Goal: Information Seeking & Learning: Check status

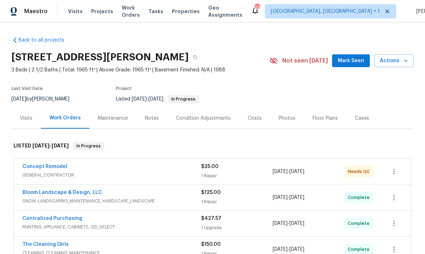
scroll to position [27, 0]
click at [284, 108] on div "Photos" at bounding box center [287, 118] width 34 height 21
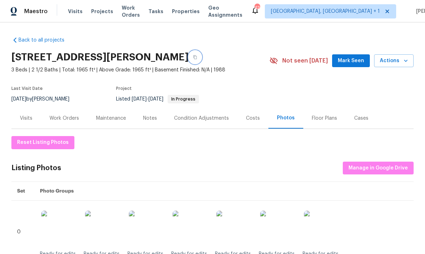
click at [189, 51] on button "button" at bounding box center [195, 57] width 13 height 13
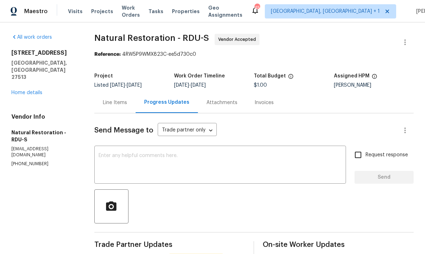
click at [29, 90] on link "Home details" at bounding box center [26, 92] width 31 height 5
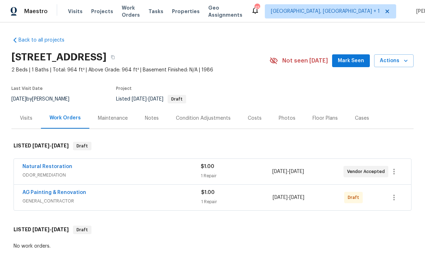
click at [63, 192] on link "AG Painting & Renovation" at bounding box center [54, 192] width 64 height 5
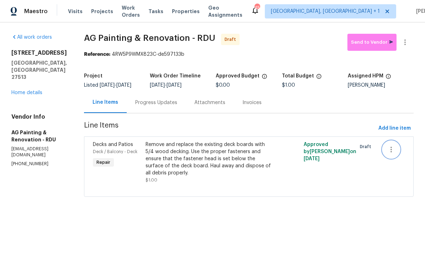
click at [395, 154] on icon "button" at bounding box center [391, 150] width 9 height 9
click at [360, 199] on div at bounding box center [212, 127] width 425 height 254
click at [391, 154] on icon "button" at bounding box center [391, 150] width 9 height 9
click at [337, 206] on div at bounding box center [212, 127] width 425 height 254
click at [29, 90] on link "Home details" at bounding box center [26, 92] width 31 height 5
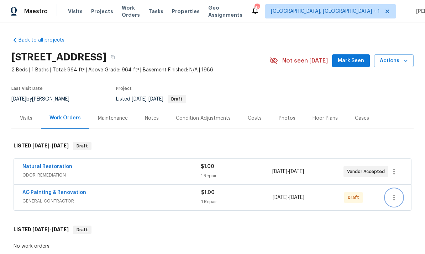
click at [395, 200] on icon "button" at bounding box center [394, 198] width 9 height 9
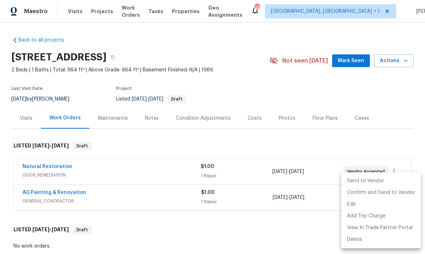
click at [367, 180] on li "Send to Vendor" at bounding box center [380, 181] width 79 height 12
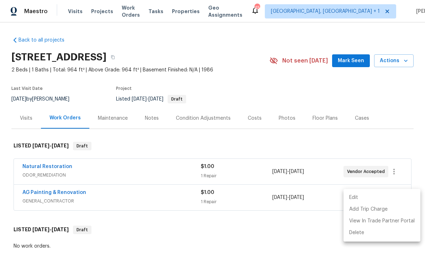
click at [302, 230] on div at bounding box center [212, 127] width 425 height 254
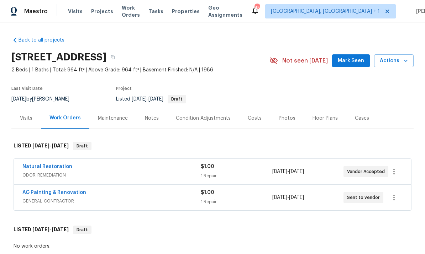
click at [70, 193] on link "AG Painting & Renovation" at bounding box center [54, 192] width 64 height 5
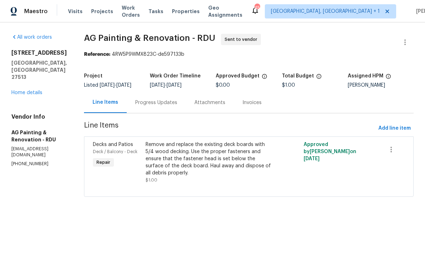
click at [164, 105] on div "Progress Updates" at bounding box center [156, 102] width 42 height 7
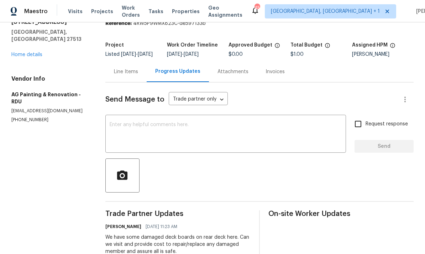
scroll to position [31, 0]
click at [135, 127] on div "x ​" at bounding box center [225, 135] width 241 height 36
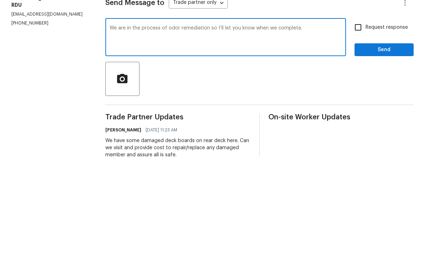
type textarea "We are in the process of odor remediation so I’ll let you know when we complete."
click at [364, 117] on input "Request response" at bounding box center [358, 124] width 15 height 15
checkbox input "true"
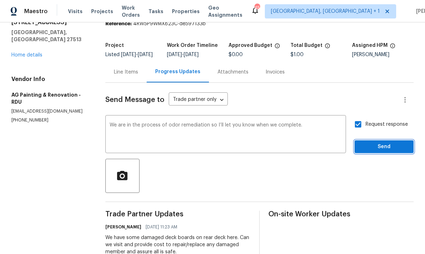
click at [382, 143] on span "Send" at bounding box center [384, 147] width 48 height 9
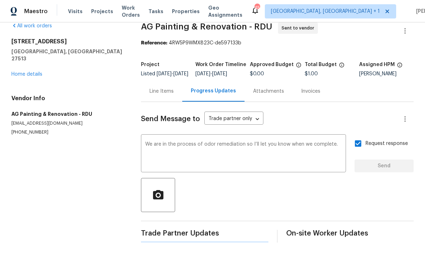
scroll to position [0, 0]
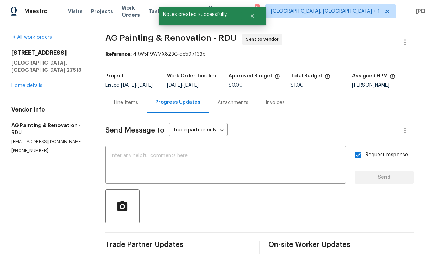
click at [35, 83] on link "Home details" at bounding box center [26, 85] width 31 height 5
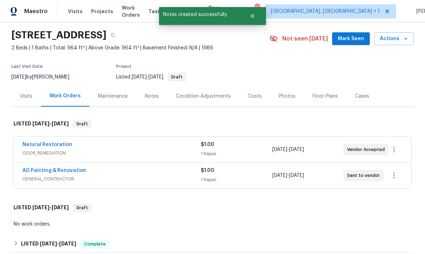
scroll to position [21, 0]
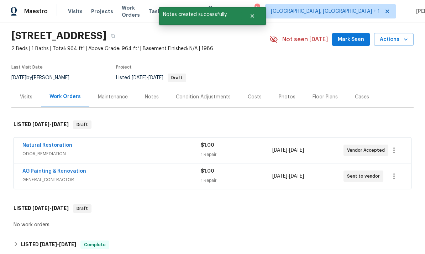
click at [354, 35] on span "Mark Seen" at bounding box center [351, 39] width 26 height 9
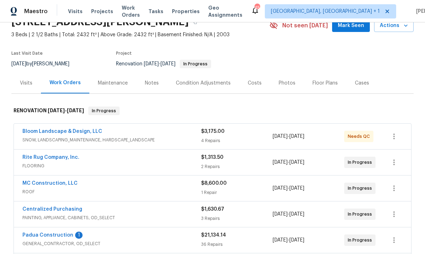
scroll to position [36, 0]
click at [65, 235] on link "Padua Construction" at bounding box center [47, 235] width 51 height 5
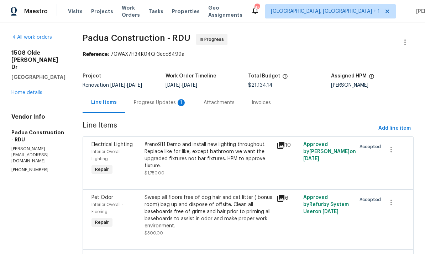
click at [145, 103] on div "Progress Updates 1" at bounding box center [160, 102] width 53 height 7
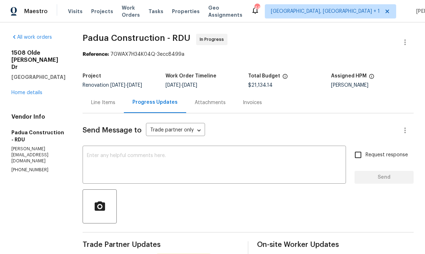
scroll to position [27, 0]
click at [25, 95] on link "Home details" at bounding box center [26, 92] width 31 height 5
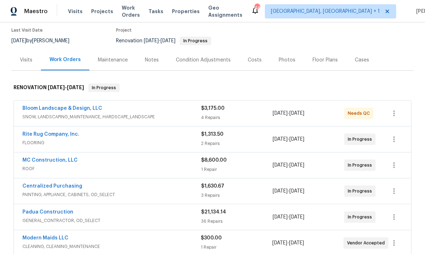
scroll to position [74, 0]
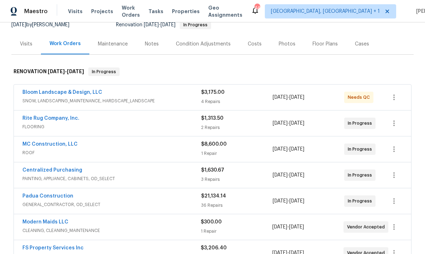
click at [63, 196] on link "Padua Construction" at bounding box center [47, 196] width 51 height 5
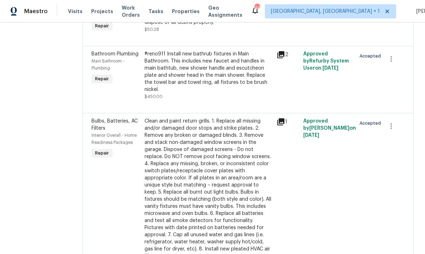
scroll to position [342, 0]
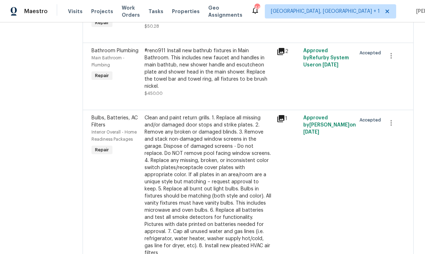
click at [284, 212] on div "1" at bounding box center [287, 189] width 26 height 154
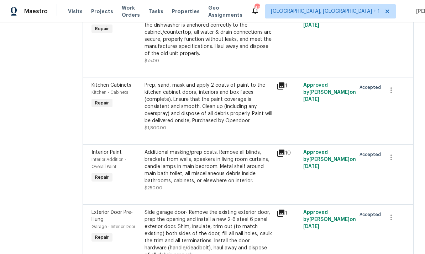
scroll to position [15, 0]
click at [397, 207] on div at bounding box center [393, 237] width 26 height 61
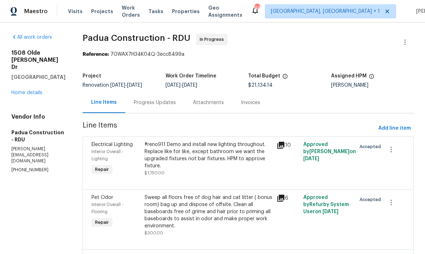
scroll to position [0, 0]
click at [146, 100] on div "Progress Updates" at bounding box center [155, 102] width 42 height 7
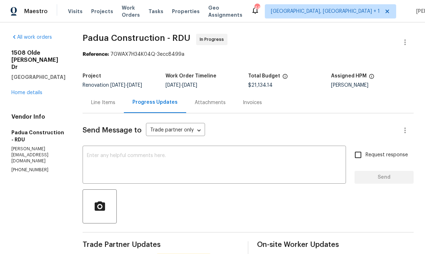
click at [25, 95] on link "Home details" at bounding box center [26, 92] width 31 height 5
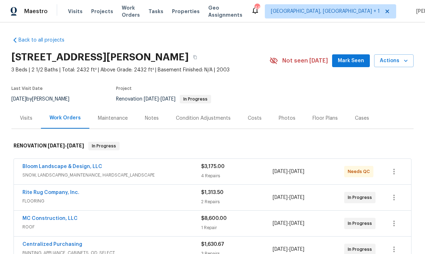
click at [255, 120] on div "Costs" at bounding box center [255, 118] width 14 height 7
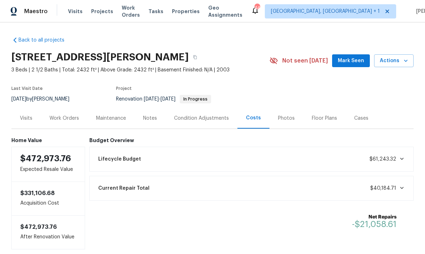
click at [67, 119] on div "Work Orders" at bounding box center [64, 118] width 30 height 7
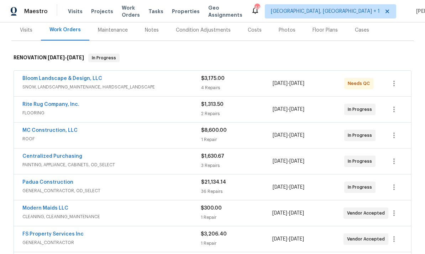
scroll to position [94, 0]
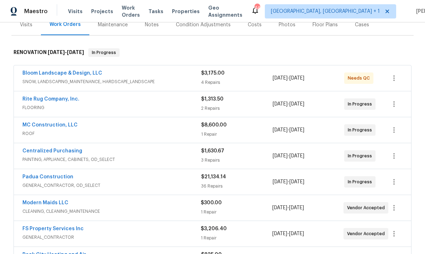
click at [68, 126] on link "MC Construction, LLC" at bounding box center [49, 125] width 55 height 5
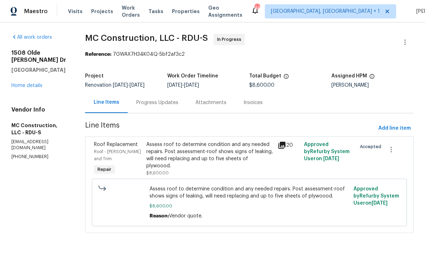
click at [163, 102] on div "Progress Updates" at bounding box center [157, 102] width 42 height 7
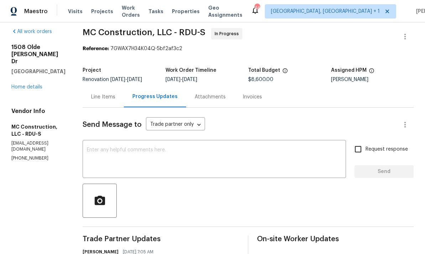
scroll to position [6, 0]
click at [109, 147] on textarea at bounding box center [214, 159] width 255 height 25
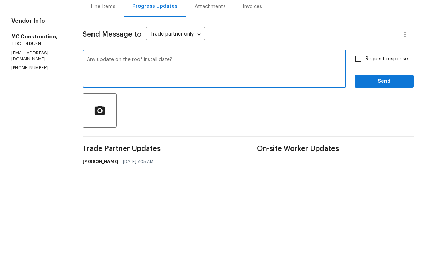
type textarea "Any update on the roof install date?"
click at [358, 142] on input "Request response" at bounding box center [358, 149] width 15 height 15
checkbox input "true"
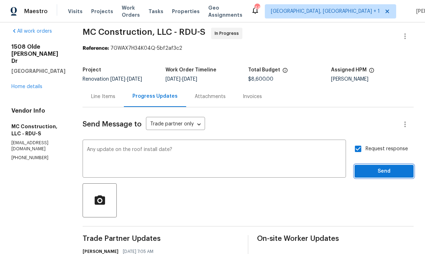
click at [383, 165] on button "Send" at bounding box center [383, 171] width 59 height 13
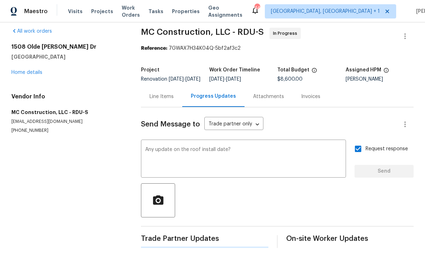
scroll to position [0, 0]
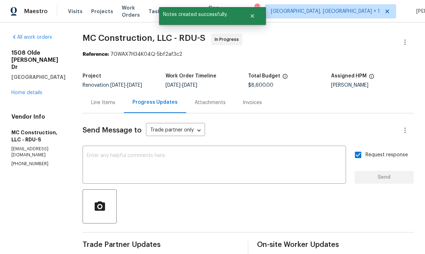
click at [27, 64] on div "1508 Olde McKenzie Dr Holly Springs, NC 27540 Home details" at bounding box center [38, 72] width 54 height 47
click at [26, 84] on div "All work orders 1508 Olde McKenzie Dr Holly Springs, NC 27540 Home details Vend…" at bounding box center [38, 100] width 54 height 133
click at [22, 90] on link "Home details" at bounding box center [26, 92] width 31 height 5
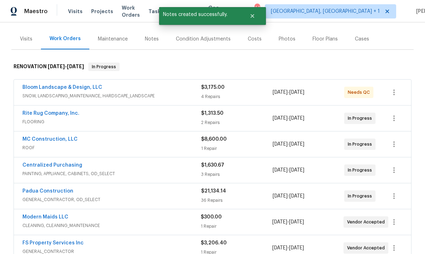
scroll to position [125, 0]
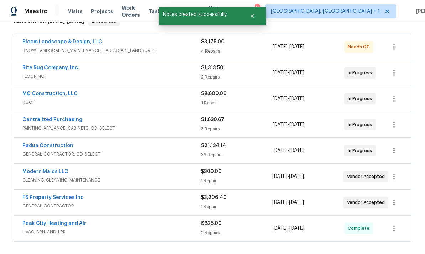
click at [59, 143] on link "Padua Construction" at bounding box center [47, 145] width 51 height 5
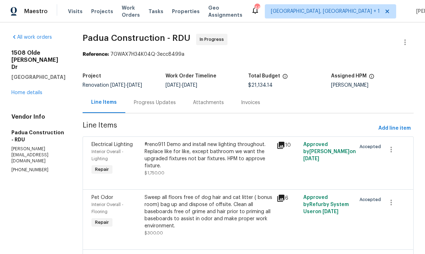
click at [31, 90] on link "Home details" at bounding box center [26, 92] width 31 height 5
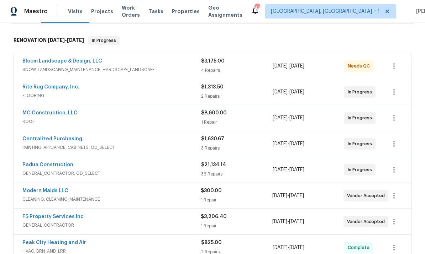
scroll to position [109, 0]
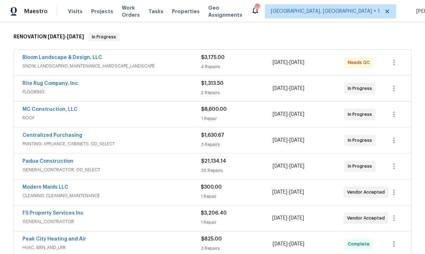
click at [64, 211] on link "FS Property Services Inc" at bounding box center [52, 213] width 61 height 5
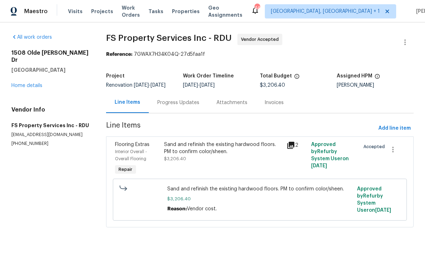
click at [179, 106] on div "Progress Updates" at bounding box center [178, 102] width 42 height 7
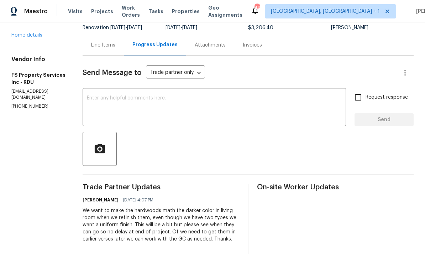
scroll to position [44, 0]
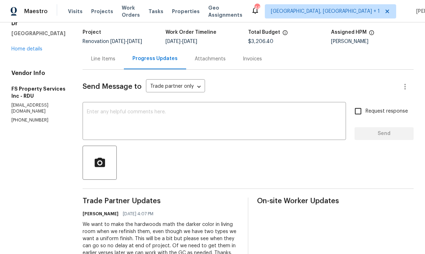
click at [30, 47] on link "Home details" at bounding box center [26, 49] width 31 height 5
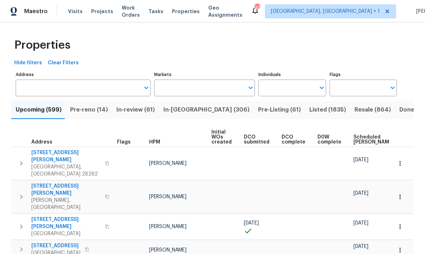
click at [280, 95] on input "Individuals" at bounding box center [286, 88] width 57 height 17
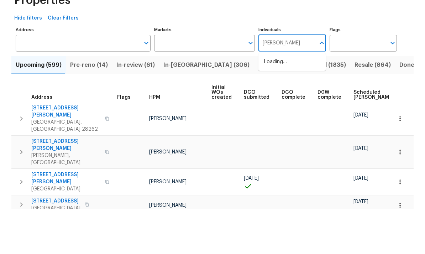
type input "Joseph white"
click at [276, 103] on input "checkbox" at bounding box center [271, 110] width 15 height 15
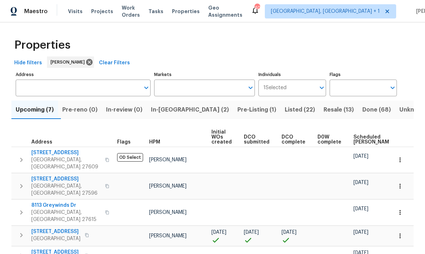
click at [315, 90] on input "Individuals" at bounding box center [300, 88] width 28 height 17
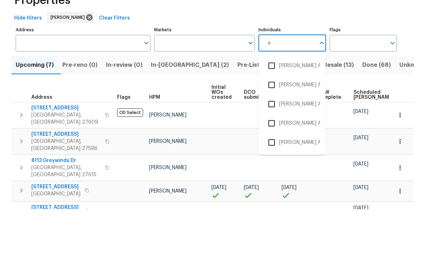
type input "a"
click at [75, 59] on span "Joseph White" at bounding box center [69, 62] width 37 height 7
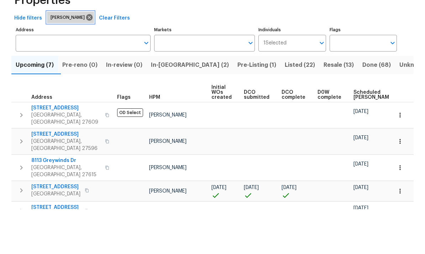
scroll to position [27, 0]
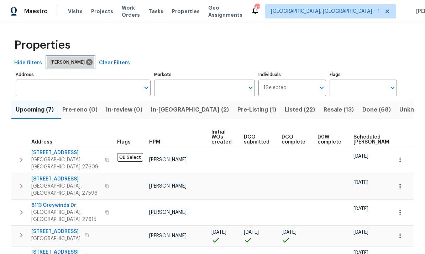
click at [86, 59] on icon at bounding box center [89, 62] width 6 height 6
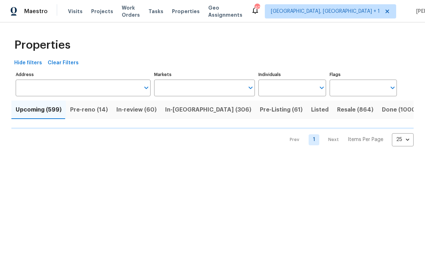
click at [281, 91] on input "Individuals" at bounding box center [286, 88] width 57 height 17
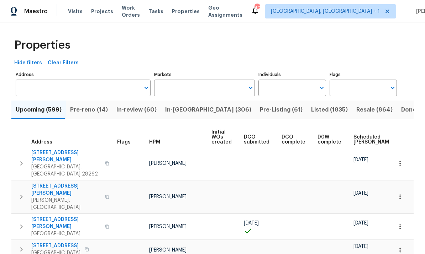
click at [291, 89] on input "Individuals" at bounding box center [286, 88] width 57 height 17
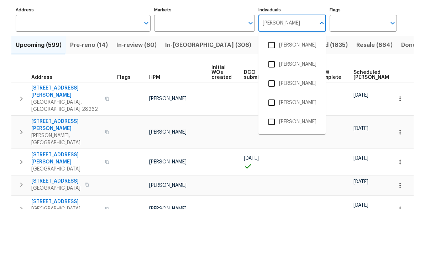
scroll to position [21, 0]
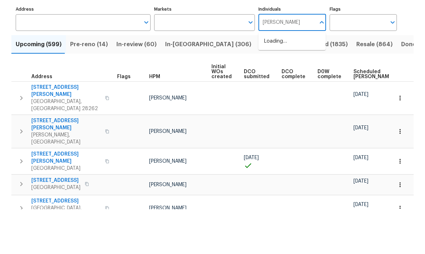
type input "Amanda horton"
click at [269, 83] on input "checkbox" at bounding box center [271, 90] width 15 height 15
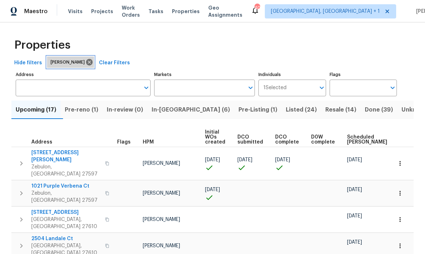
click at [88, 62] on icon at bounding box center [89, 62] width 6 height 6
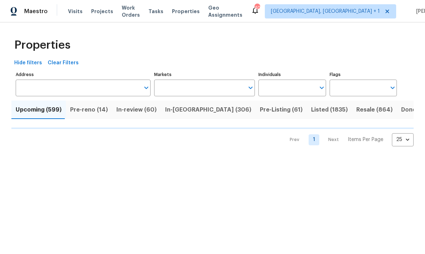
click at [279, 88] on input "Individuals" at bounding box center [286, 88] width 57 height 17
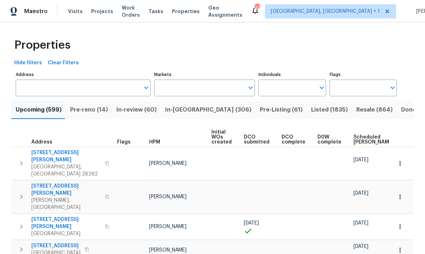
click at [287, 91] on input "Individuals" at bounding box center [286, 88] width 57 height 17
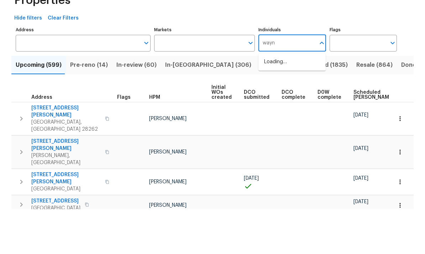
type input "wayne"
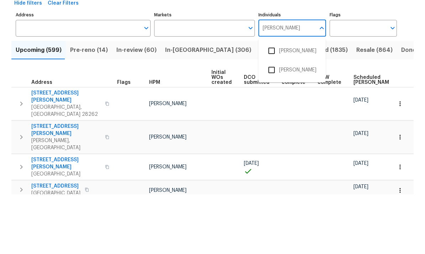
click at [273, 122] on input "checkbox" at bounding box center [271, 129] width 15 height 15
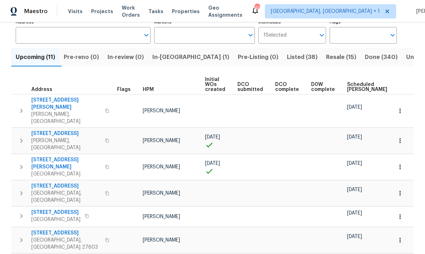
scroll to position [58, 0]
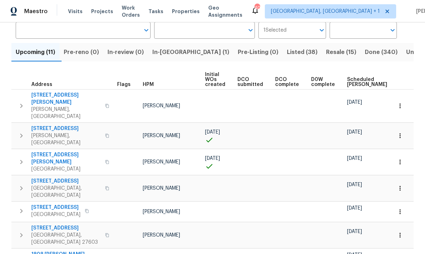
click at [326, 56] on span "Resale (15)" at bounding box center [341, 52] width 30 height 10
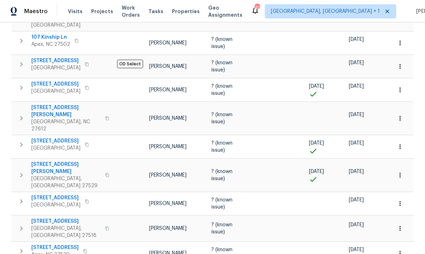
scroll to position [236, 0]
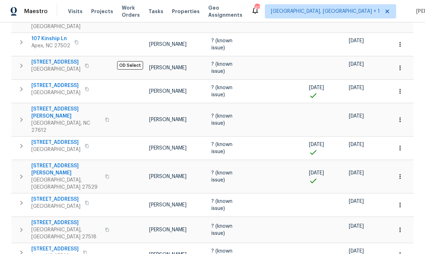
click at [56, 196] on span "3721 Suffolk St" at bounding box center [55, 199] width 49 height 7
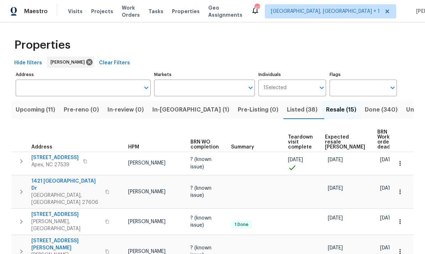
scroll to position [0, 21]
click at [100, 209] on td at bounding box center [110, 222] width 32 height 26
click at [38, 109] on span "Upcoming (11)" at bounding box center [36, 110] width 40 height 10
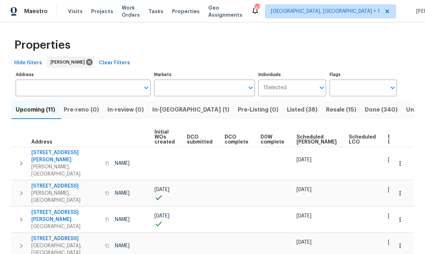
scroll to position [0, 50]
click at [388, 141] on span "Ready Date" at bounding box center [396, 140] width 16 height 10
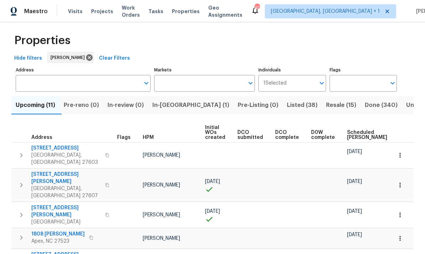
scroll to position [4, 0]
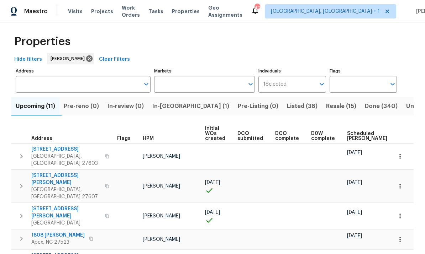
click at [68, 153] on span "2201 Mountain Mist Ct Unit 103" at bounding box center [65, 149] width 69 height 7
click at [62, 175] on span "3136 Merrianne Dr" at bounding box center [65, 179] width 69 height 14
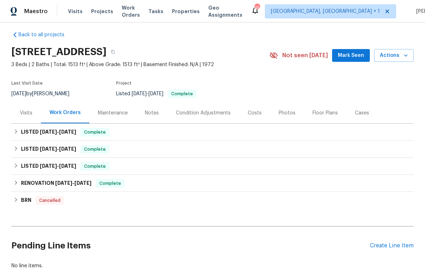
scroll to position [6, 0]
